Goal: Find specific page/section: Find specific page/section

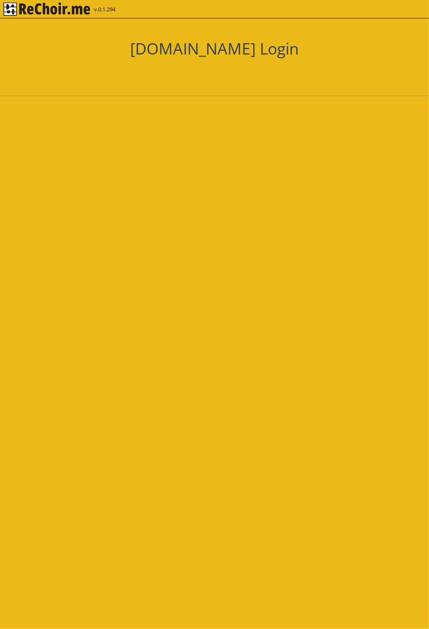
click at [253, 70] on div at bounding box center [214, 74] width 126 height 18
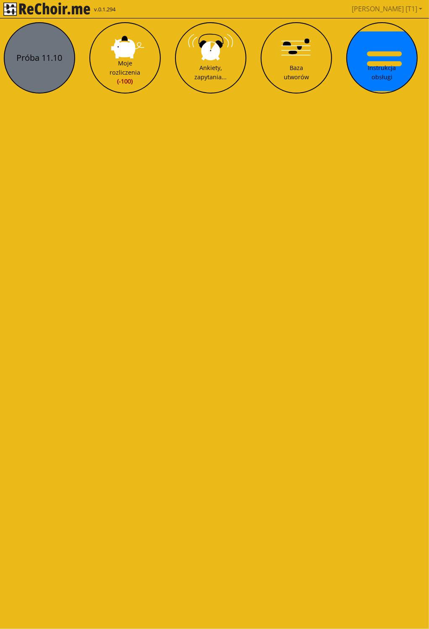
click at [32, 67] on button "Próba 11.10" at bounding box center [39, 57] width 71 height 71
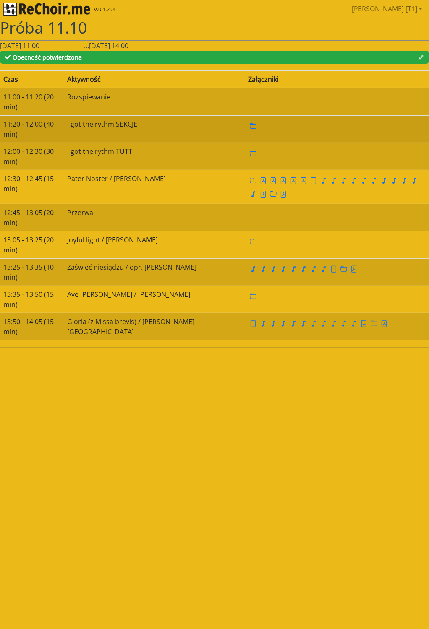
click at [262, 119] on div at bounding box center [336, 125] width 177 height 13
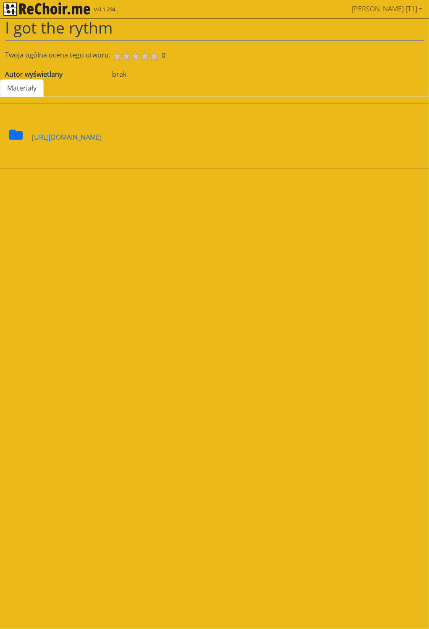
click at [230, 156] on div at bounding box center [321, 133] width 214 height 46
click at [12, 130] on icon at bounding box center [15, 135] width 13 height 10
click at [39, 7] on img "rekłajer mi" at bounding box center [46, 9] width 87 height 13
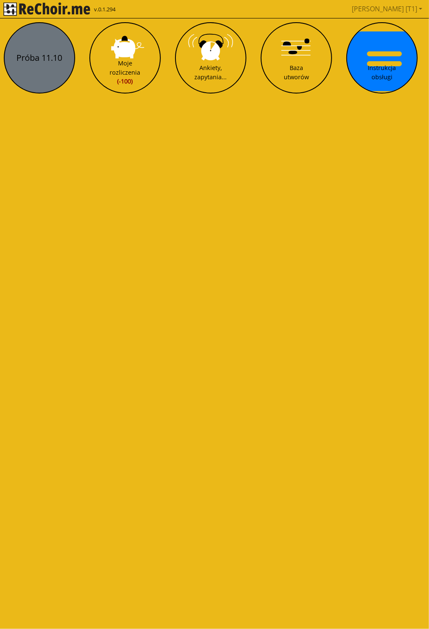
click at [37, 56] on button "Próba 11.10" at bounding box center [39, 57] width 71 height 71
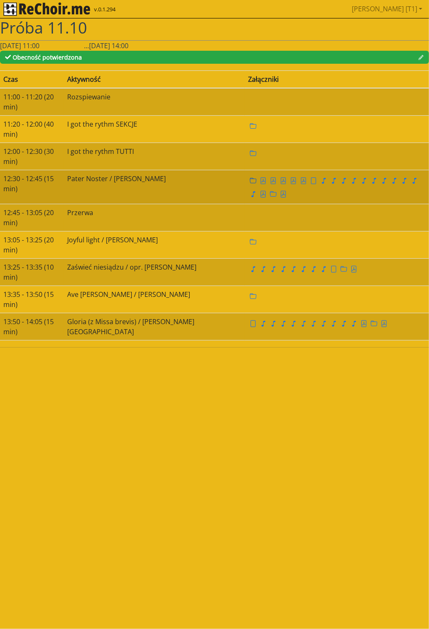
click at [250, 177] on icon "folder" at bounding box center [253, 180] width 7 height 7
click at [278, 189] on link at bounding box center [273, 193] width 10 height 9
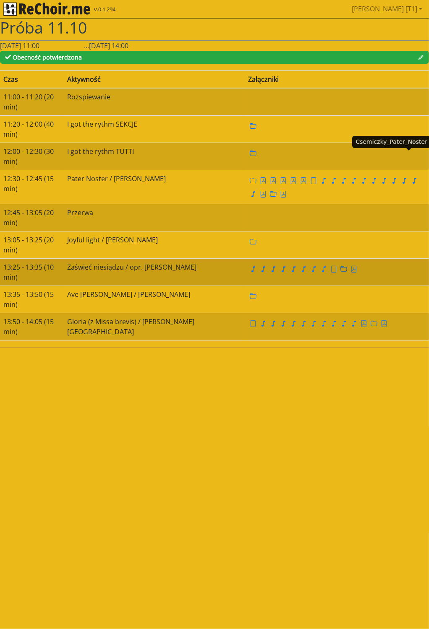
click at [340, 266] on icon "folder" at bounding box center [343, 268] width 7 height 5
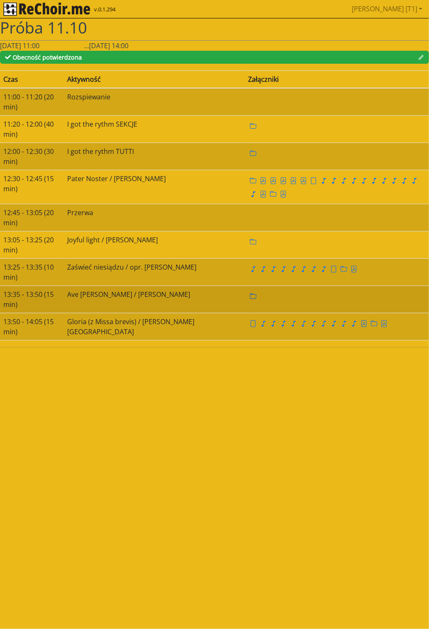
click at [250, 293] on icon "folder" at bounding box center [253, 296] width 7 height 7
